Goal: Information Seeking & Learning: Learn about a topic

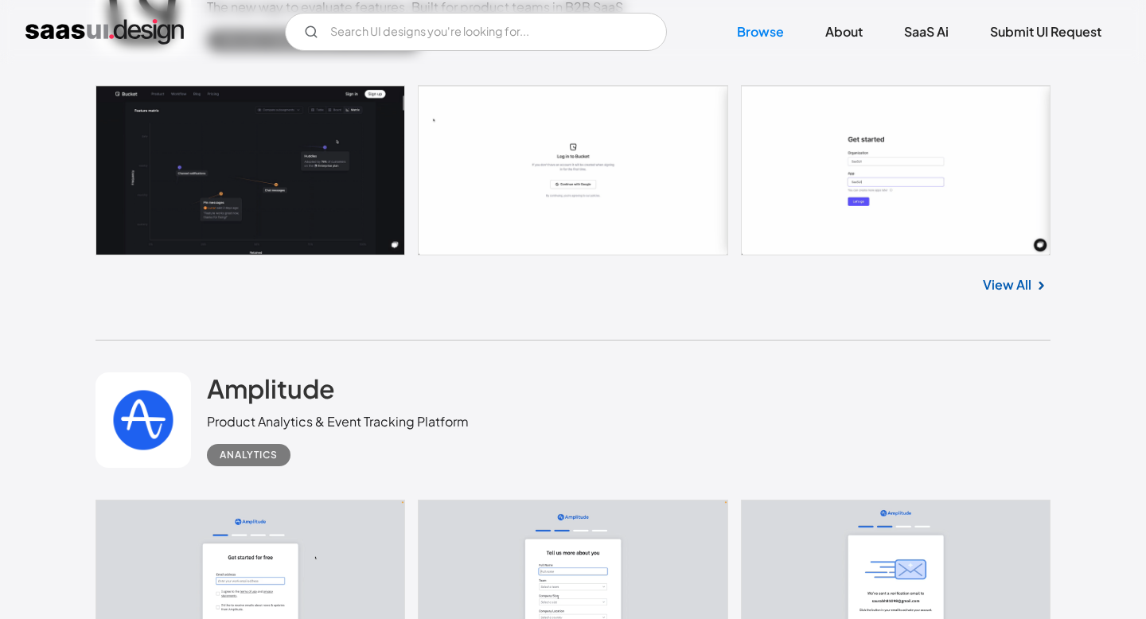
scroll to position [6427, 0]
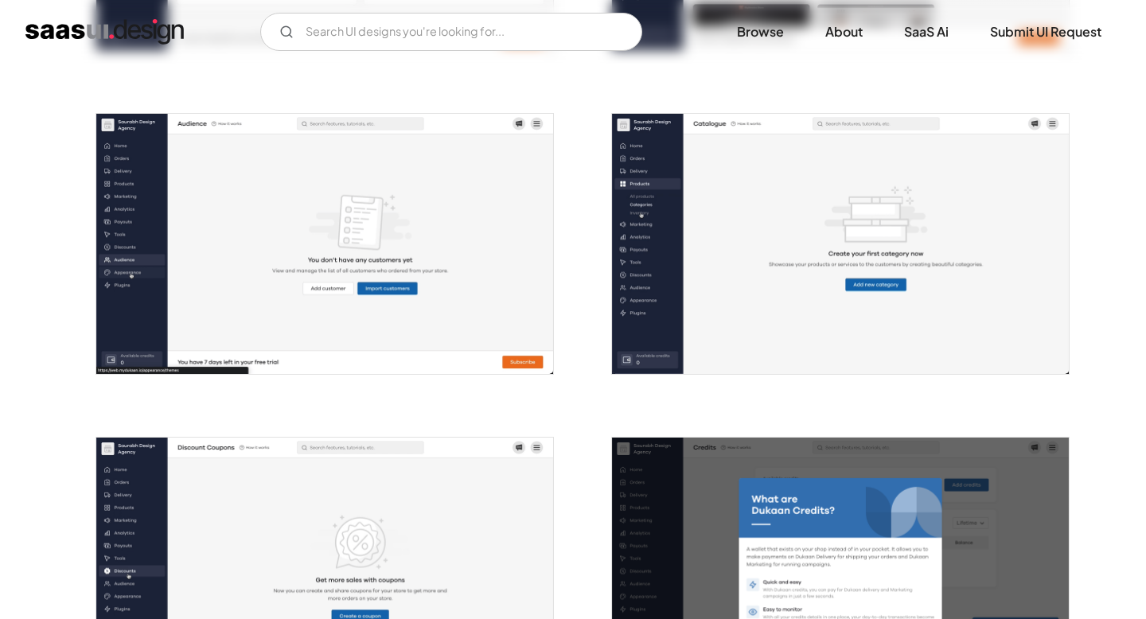
scroll to position [1570, 0]
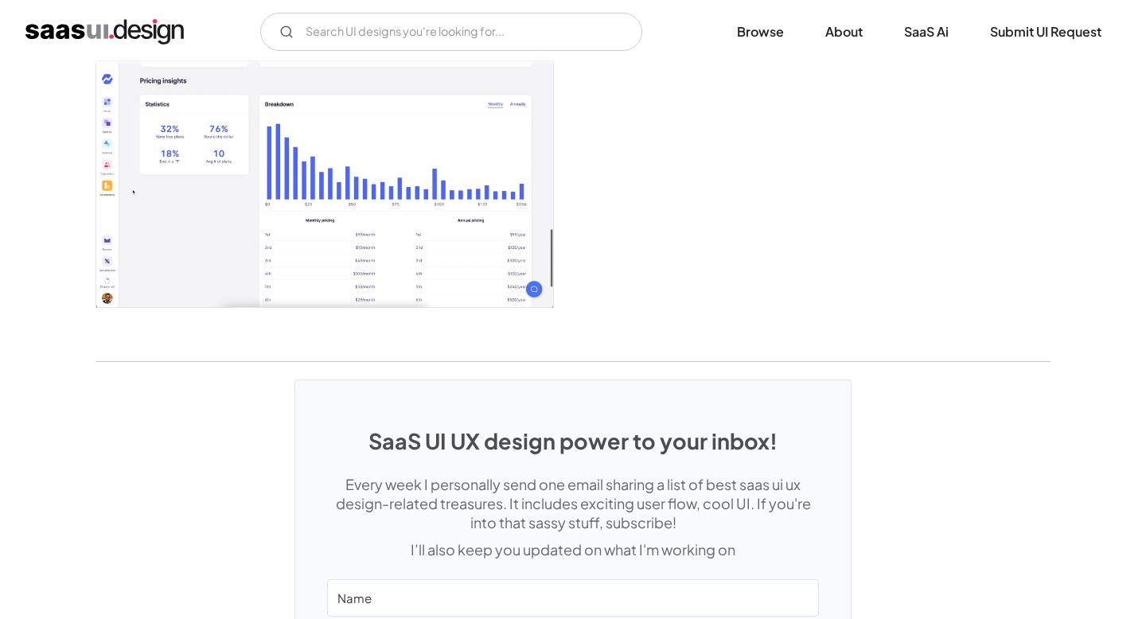
scroll to position [3041, 0]
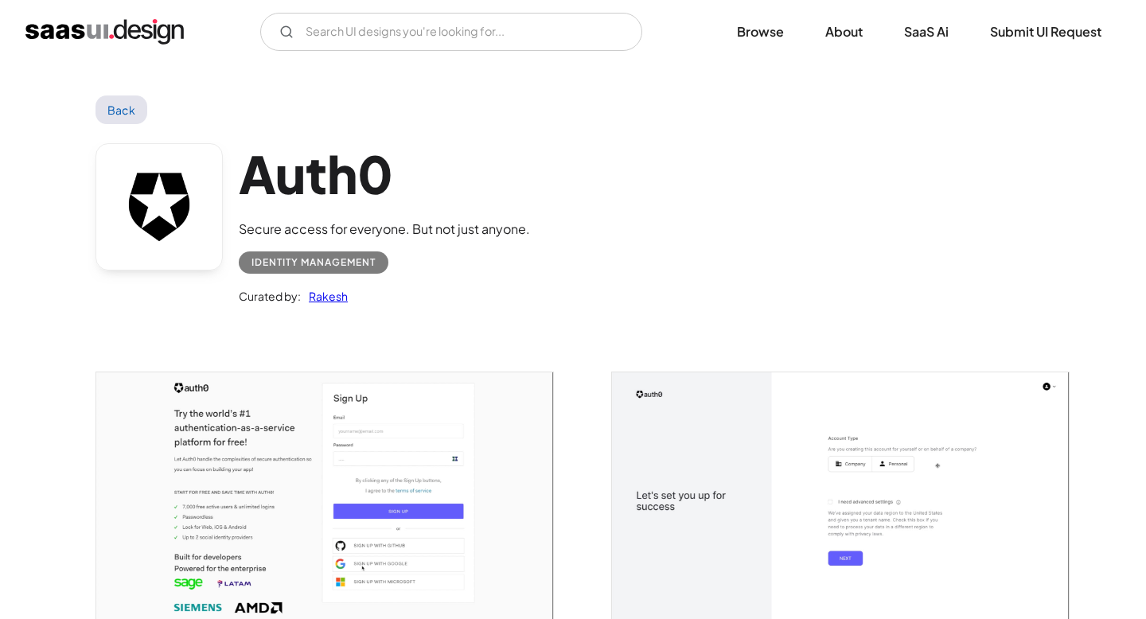
click at [621, 161] on div "Auth0 Secure access for everyone. But not just anyone. Identity Management Cura…" at bounding box center [572, 228] width 955 height 208
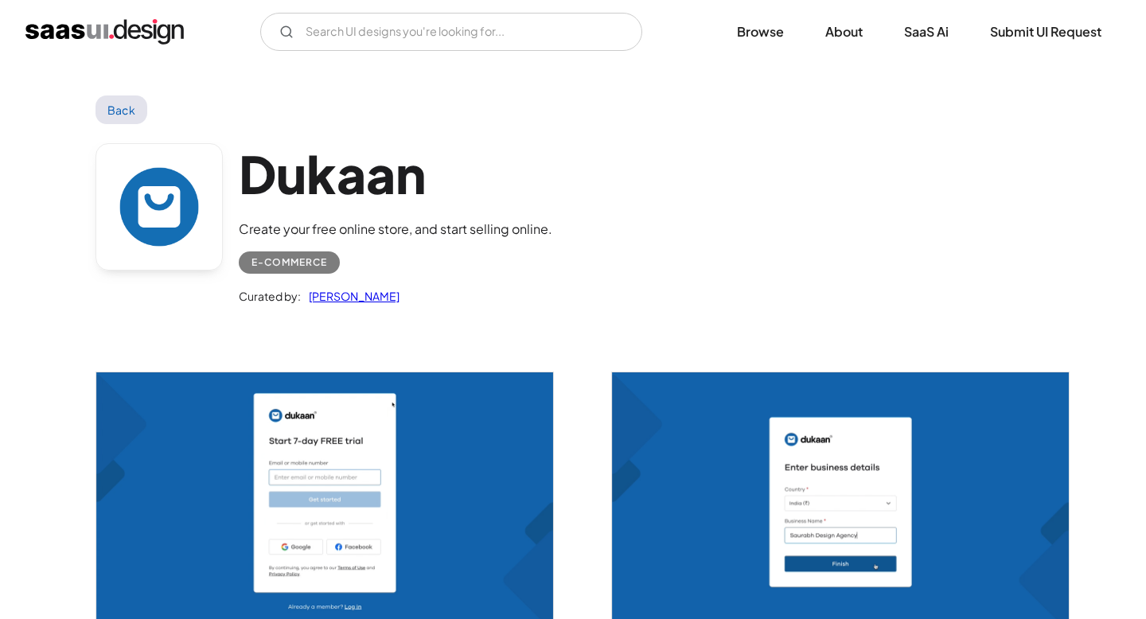
click at [289, 172] on h1 "Dukaan" at bounding box center [395, 173] width 313 height 61
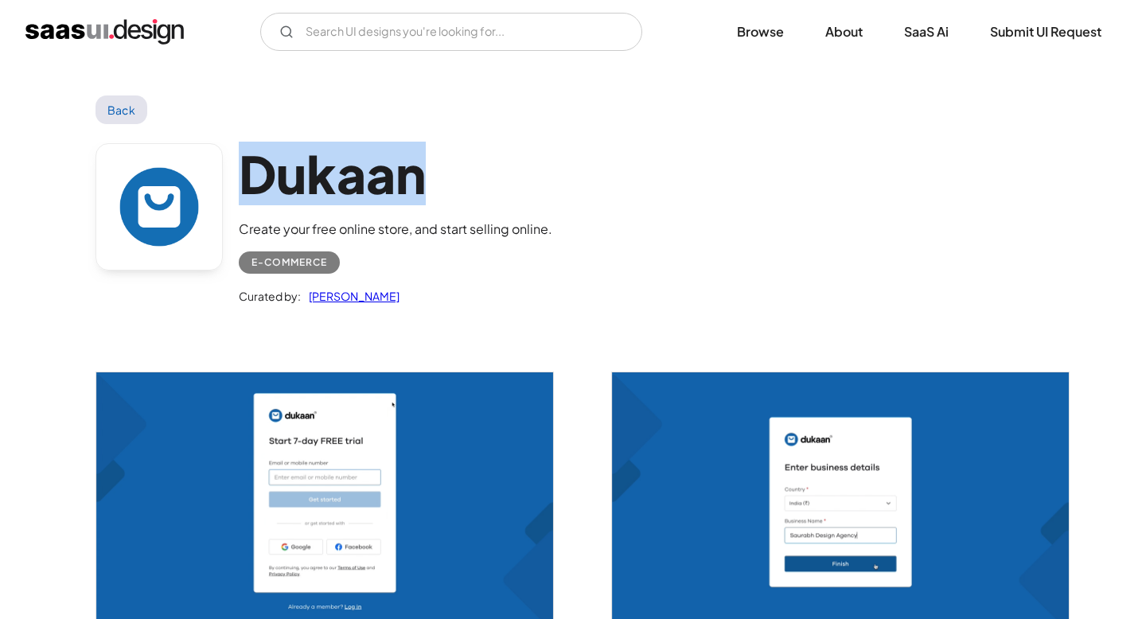
click at [289, 172] on h1 "Dukaan" at bounding box center [395, 173] width 313 height 61
copy h1 "Dukaan"
click at [506, 153] on h1 "Dukaan" at bounding box center [395, 173] width 313 height 61
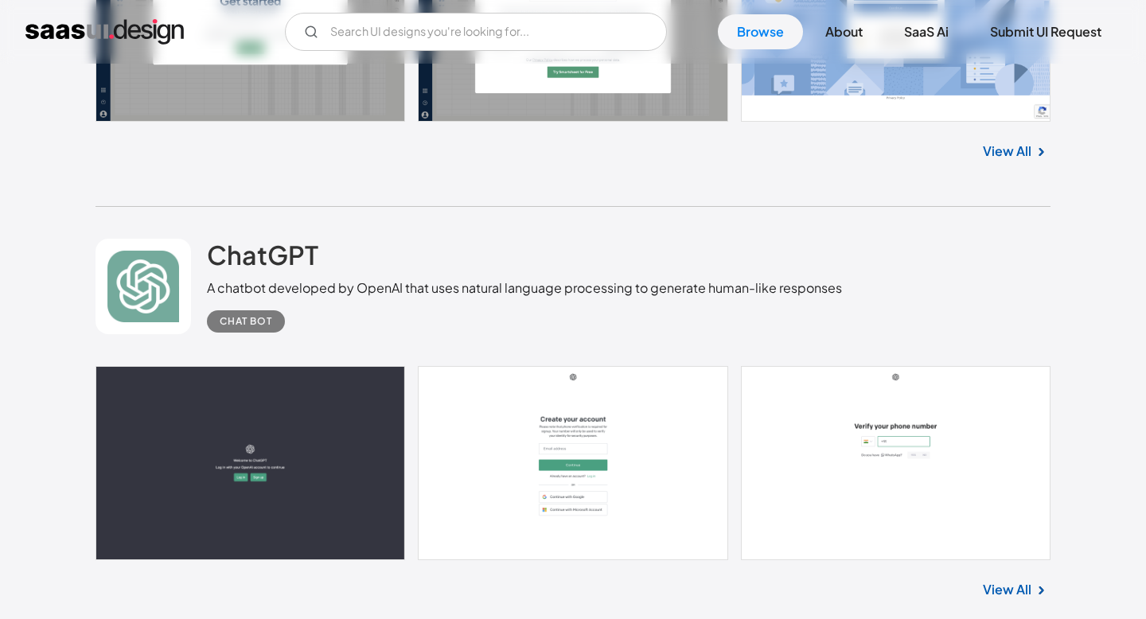
scroll to position [11118, 0]
